Goal: Navigation & Orientation: Understand site structure

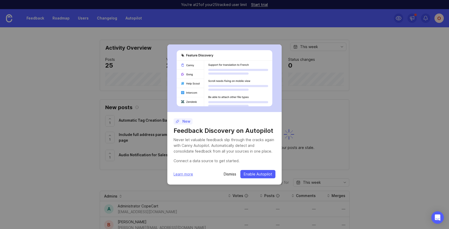
click at [231, 173] on p "Dismiss" at bounding box center [230, 174] width 12 height 5
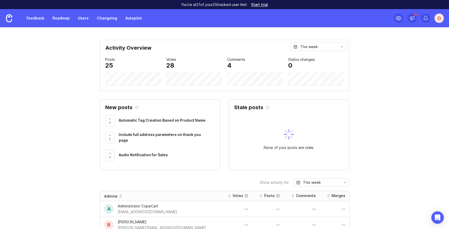
click at [62, 21] on link "Roadmap" at bounding box center [60, 18] width 23 height 9
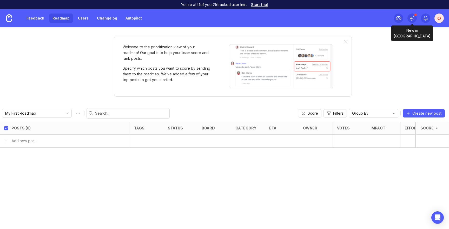
click at [411, 19] on icon at bounding box center [411, 20] width 1 height 2
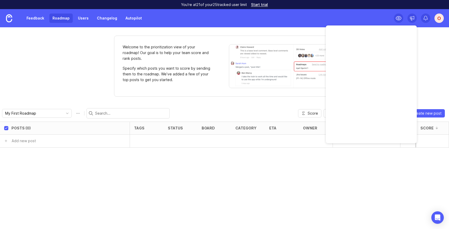
click at [424, 43] on div "Welcome to the prioritization view of your roadmap! Our goal is to help your te…" at bounding box center [224, 128] width 449 height 202
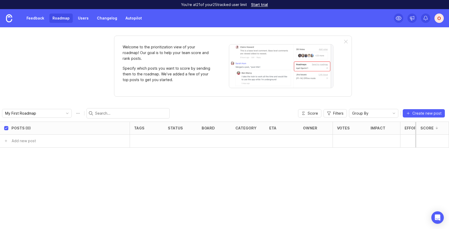
click at [37, 19] on link "Feedback" at bounding box center [35, 18] width 24 height 9
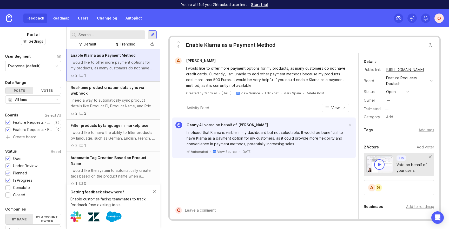
click at [119, 99] on div "I need a way to automatically sync product details like Product ID, Product Nam…" at bounding box center [113, 102] width 85 height 11
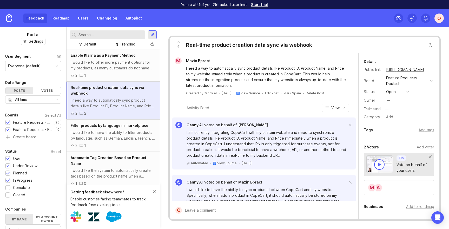
click at [117, 133] on div "I would like to have the ability to filter products by language, such as German…" at bounding box center [113, 135] width 85 height 11
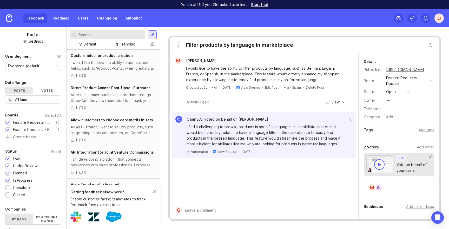
scroll to position [710, 0]
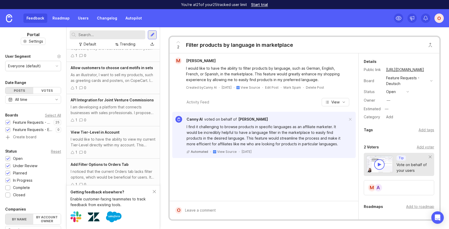
click at [437, 18] on div "O" at bounding box center [439, 18] width 9 height 9
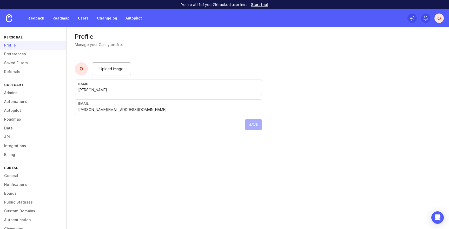
click at [19, 94] on link "Admins" at bounding box center [33, 92] width 66 height 9
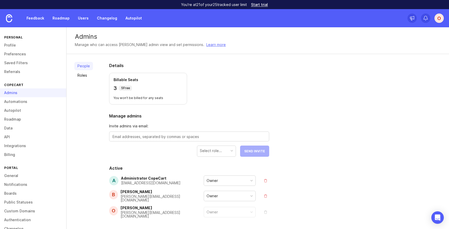
click at [23, 103] on link "Automations" at bounding box center [33, 101] width 66 height 9
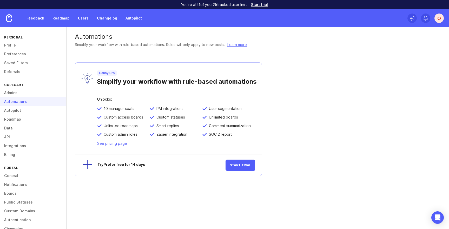
click at [9, 137] on link "API" at bounding box center [33, 137] width 66 height 9
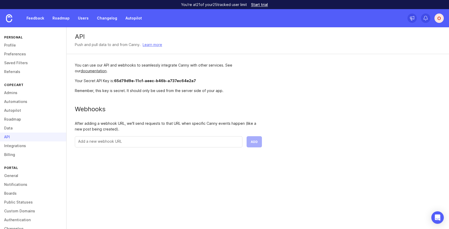
scroll to position [11, 0]
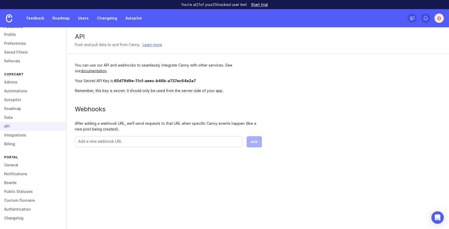
click at [15, 183] on link "Boards" at bounding box center [33, 182] width 66 height 9
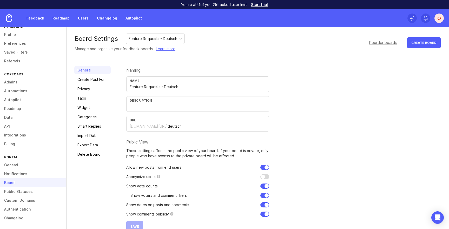
click at [86, 108] on link "Widget" at bounding box center [92, 107] width 36 height 8
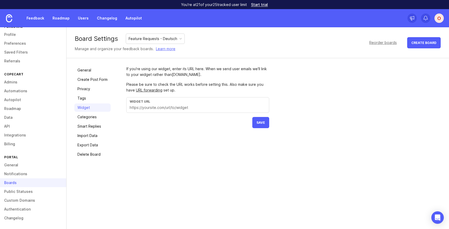
click at [92, 70] on link "General" at bounding box center [92, 70] width 36 height 8
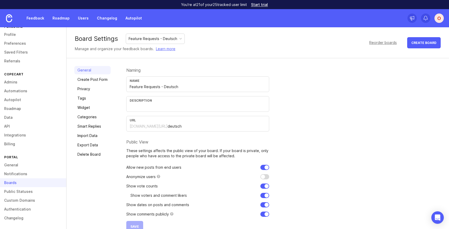
click at [186, 82] on div "Name" at bounding box center [198, 81] width 136 height 4
click at [308, 88] on div "Naming Name Feature Requests - Deutsch Description URL copecart.canny.io/ deuts…" at bounding box center [283, 149] width 315 height 166
click at [177, 41] on div "Feature Requests - Deutsch" at bounding box center [153, 39] width 49 height 6
click at [285, 93] on div "Naming Name Feature Requests - Deutsch Description URL copecart.canny.io/ deuts…" at bounding box center [283, 149] width 315 height 166
click at [88, 106] on link "Widget" at bounding box center [92, 107] width 36 height 8
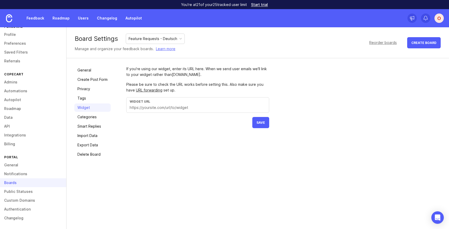
click at [239, 104] on div "Widget URL" at bounding box center [197, 105] width 143 height 16
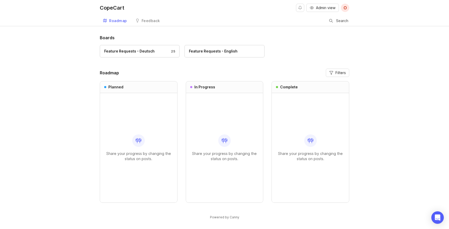
click at [392, 60] on div "Boards Feature Requests - Deutsch 25 Feature Requests - English Roadmap Filters…" at bounding box center [224, 132] width 449 height 194
click at [356, 138] on div "Boards Feature Requests - Deutsch 25 Feature Requests - English Roadmap Filters…" at bounding box center [224, 132] width 449 height 194
